Goal: Information Seeking & Learning: Learn about a topic

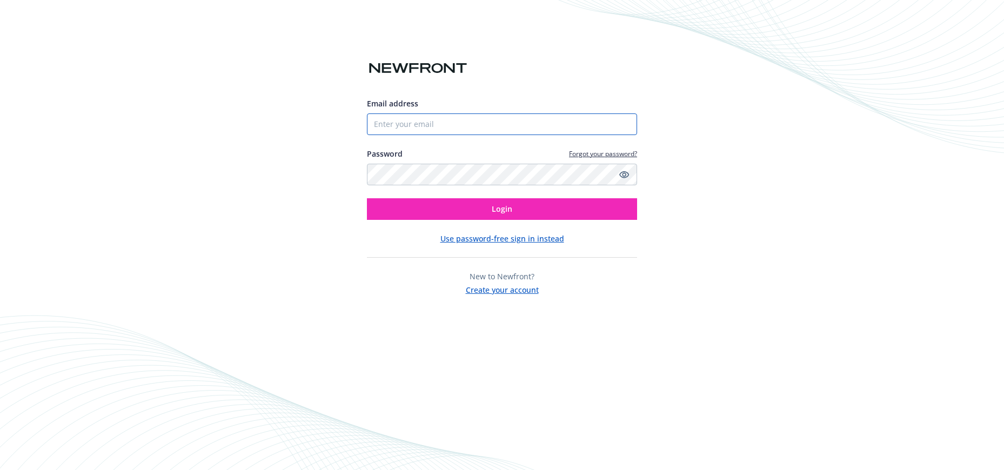
click at [607, 129] on input "Email address" at bounding box center [502, 125] width 270 height 22
click at [623, 127] on img at bounding box center [622, 125] width 13 height 22
click at [622, 128] on img at bounding box center [622, 125] width 13 height 22
click at [620, 124] on img at bounding box center [622, 125] width 13 height 22
type input "[PERSON_NAME][EMAIL_ADDRESS][PERSON_NAME][DOMAIN_NAME]"
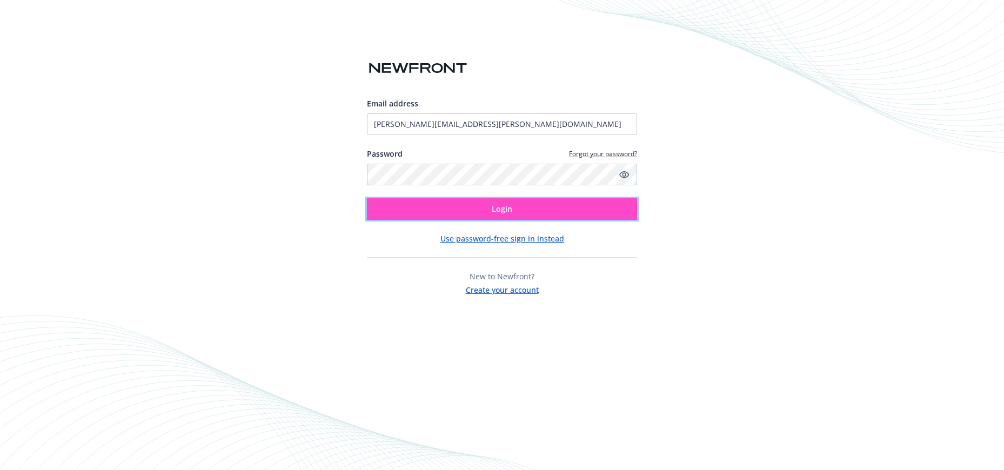
click at [490, 209] on button "Login" at bounding box center [502, 209] width 270 height 22
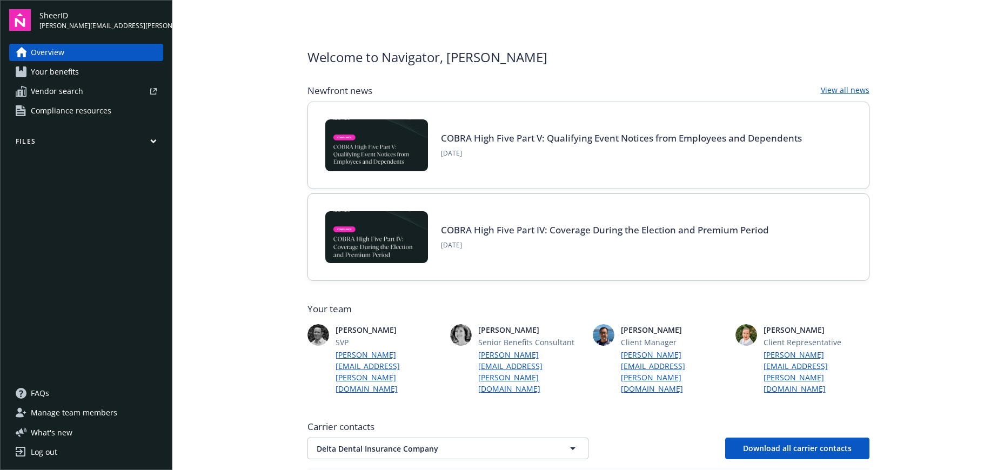
click at [49, 65] on span "Your benefits" at bounding box center [55, 71] width 48 height 17
